Goal: Use online tool/utility

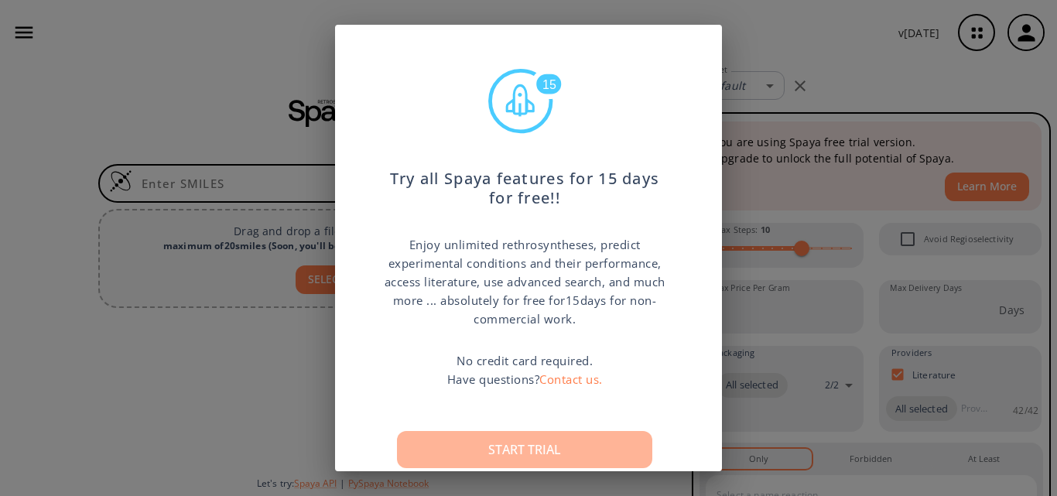
click at [563, 450] on button "Start trial" at bounding box center [524, 449] width 255 height 37
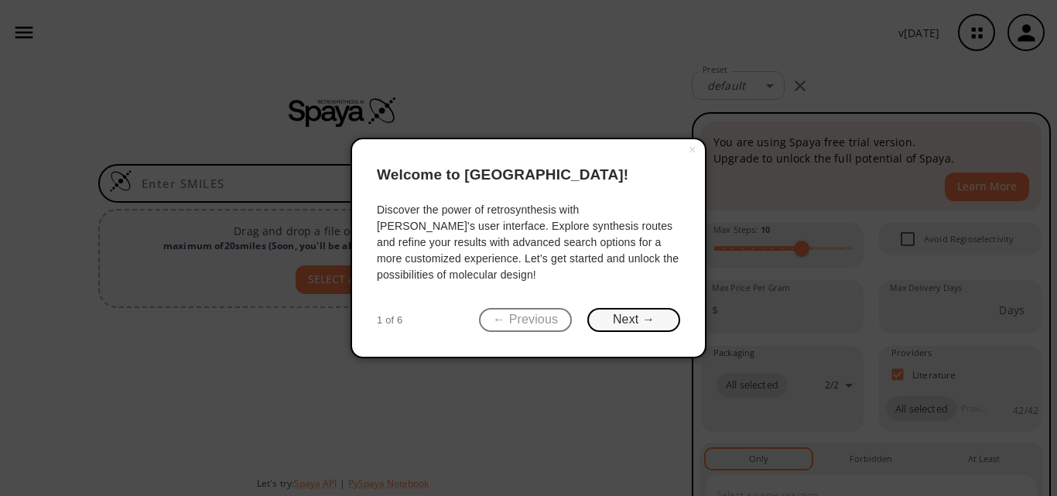
click at [637, 323] on button "Next →" at bounding box center [633, 320] width 93 height 24
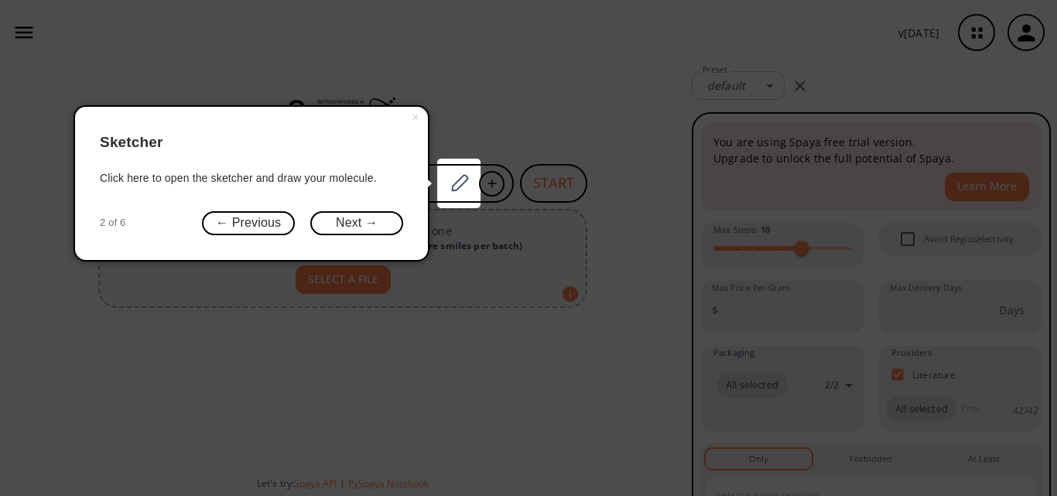
click at [637, 323] on icon at bounding box center [528, 248] width 1057 height 496
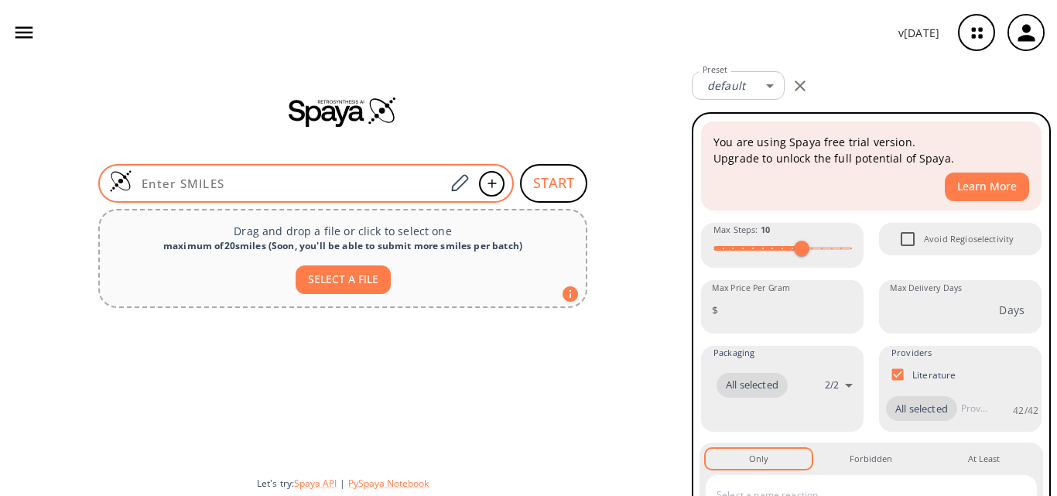
click at [303, 173] on div at bounding box center [305, 183] width 415 height 39
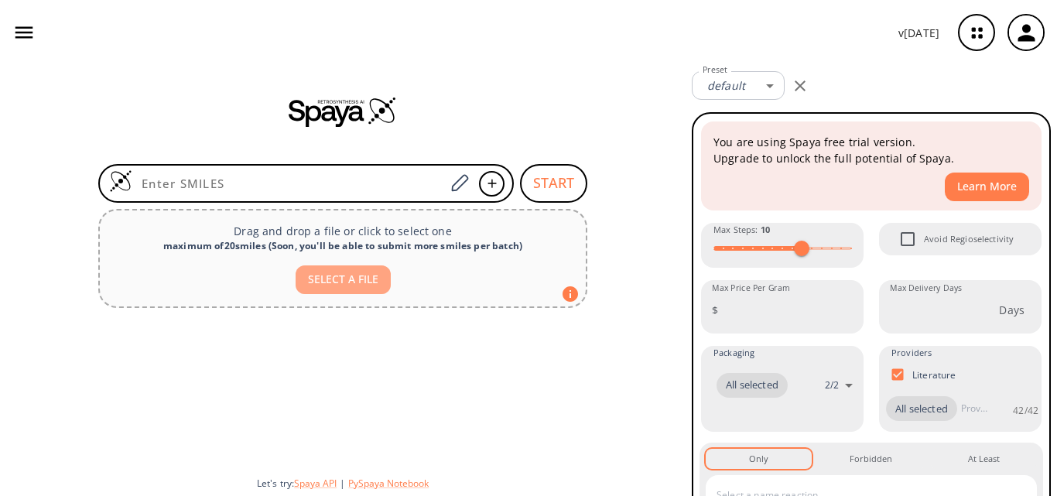
click at [329, 274] on button "SELECT A FILE" at bounding box center [343, 279] width 95 height 29
type input "C:\fakepath\Problema de sintesis total 1.pdf"
click at [365, 280] on button "SELECT A FILE" at bounding box center [343, 279] width 95 height 29
type input "C:\fakepath\Problema de sintesis total 1.pdf"
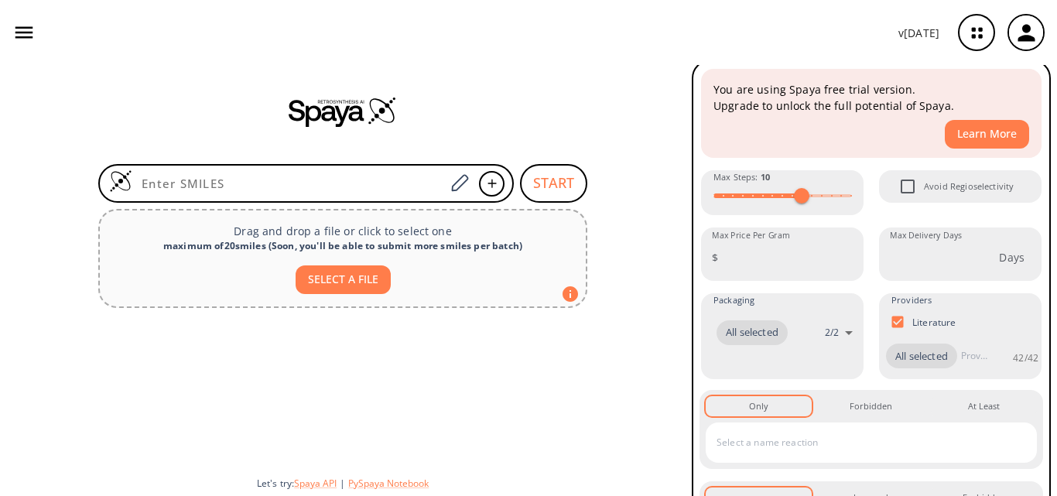
scroll to position [40, 0]
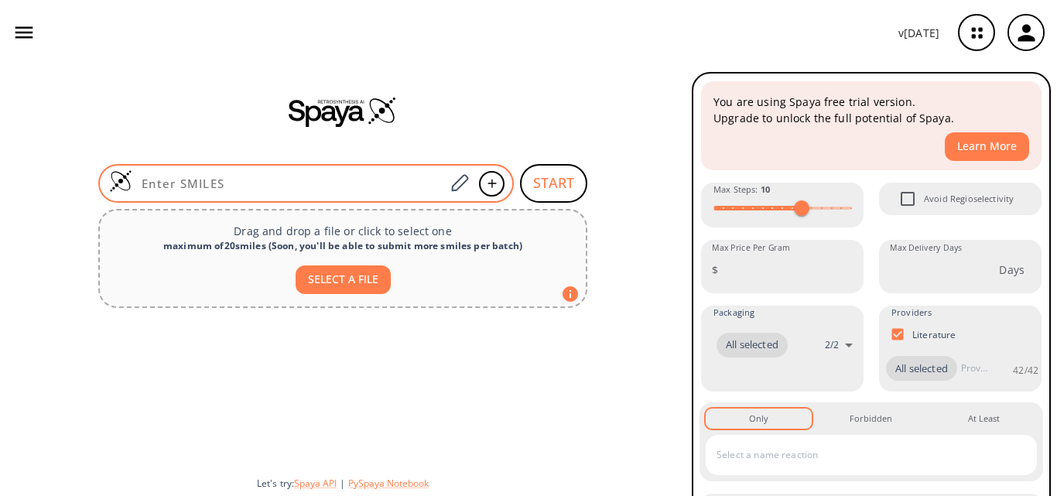
click at [392, 191] on div at bounding box center [305, 183] width 415 height 39
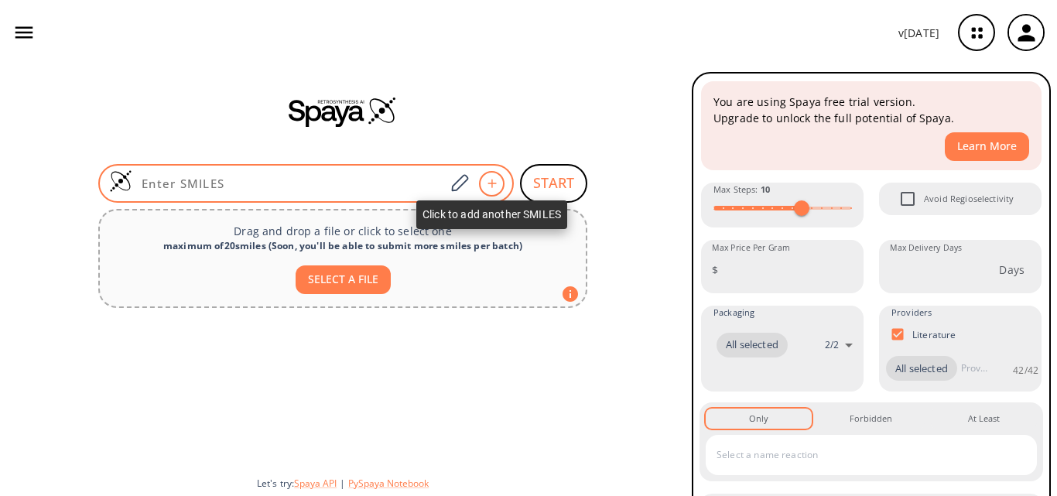
click at [491, 182] on icon at bounding box center [491, 183] width 9 height 9
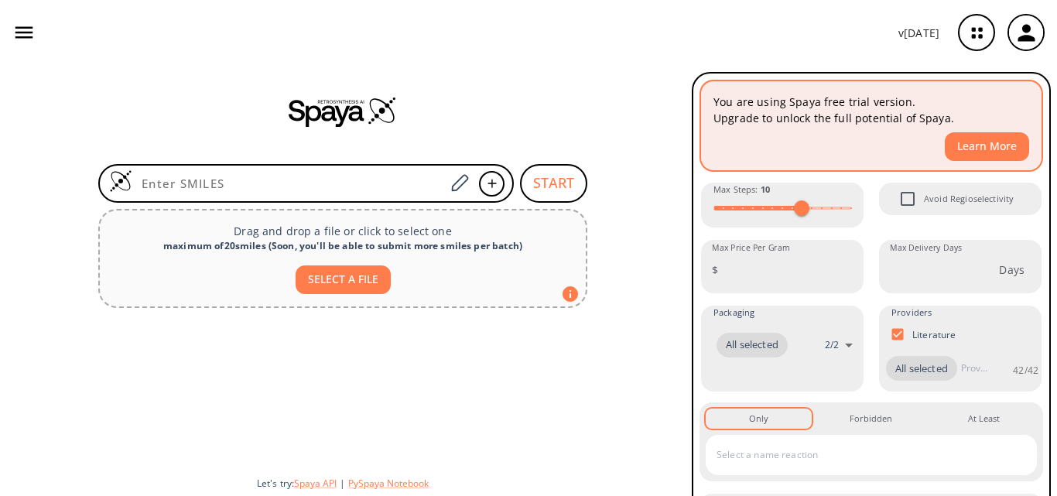
click at [997, 142] on button "Learn More" at bounding box center [987, 146] width 84 height 29
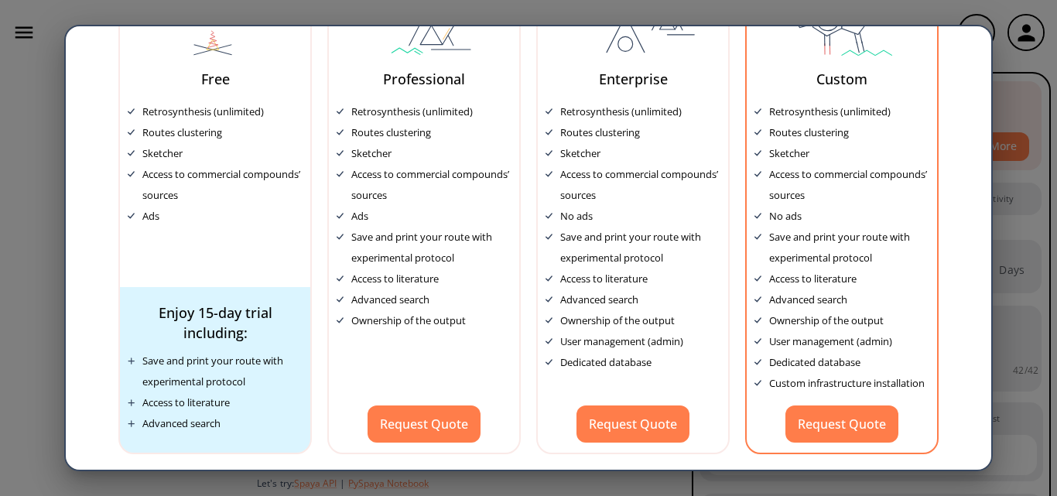
scroll to position [0, 0]
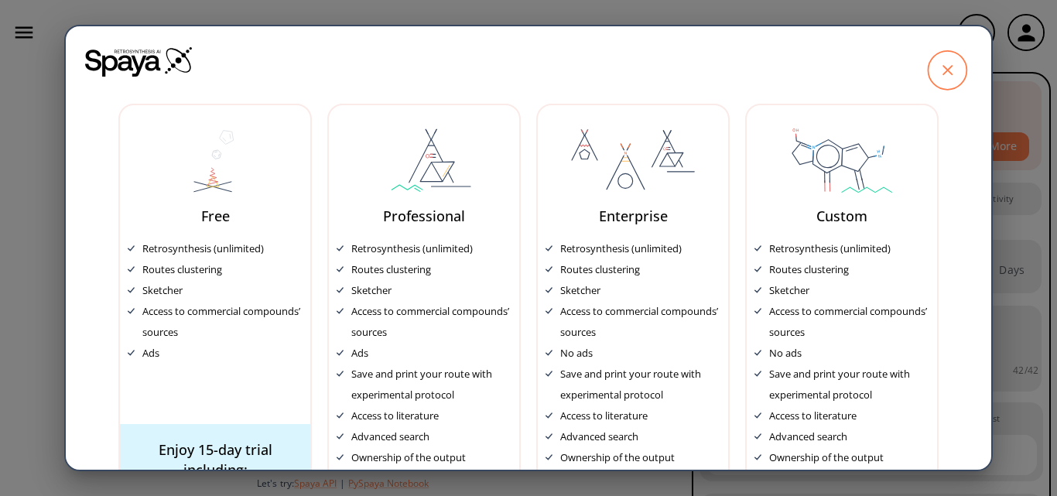
click at [939, 77] on icon at bounding box center [947, 70] width 39 height 39
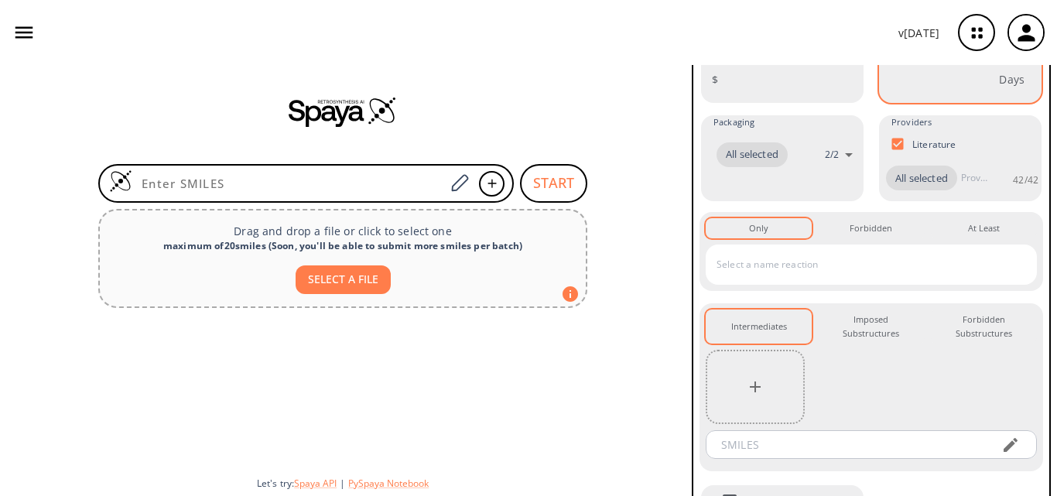
scroll to position [292, 0]
